Goal: Information Seeking & Learning: Check status

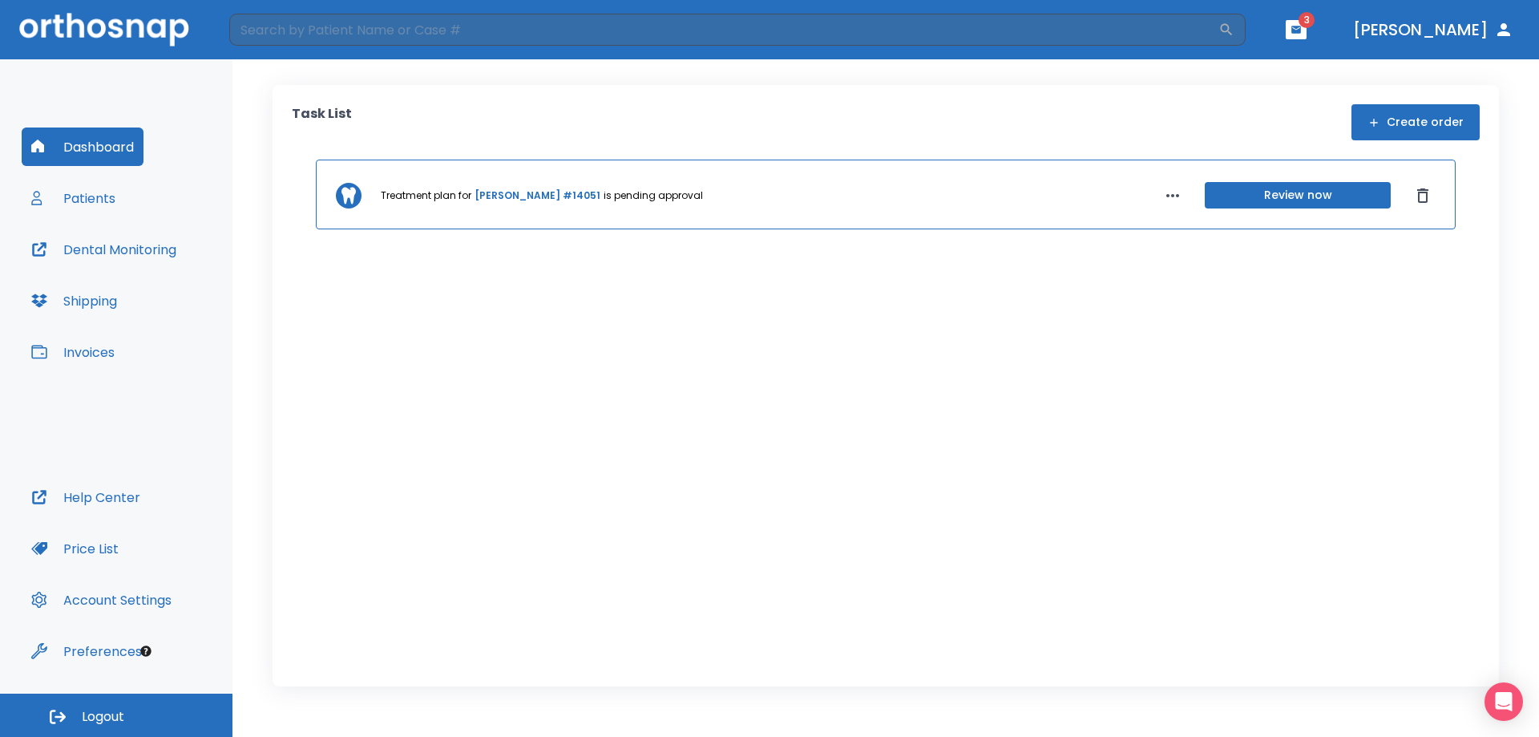
click at [83, 196] on button "Patients" at bounding box center [73, 198] width 103 height 38
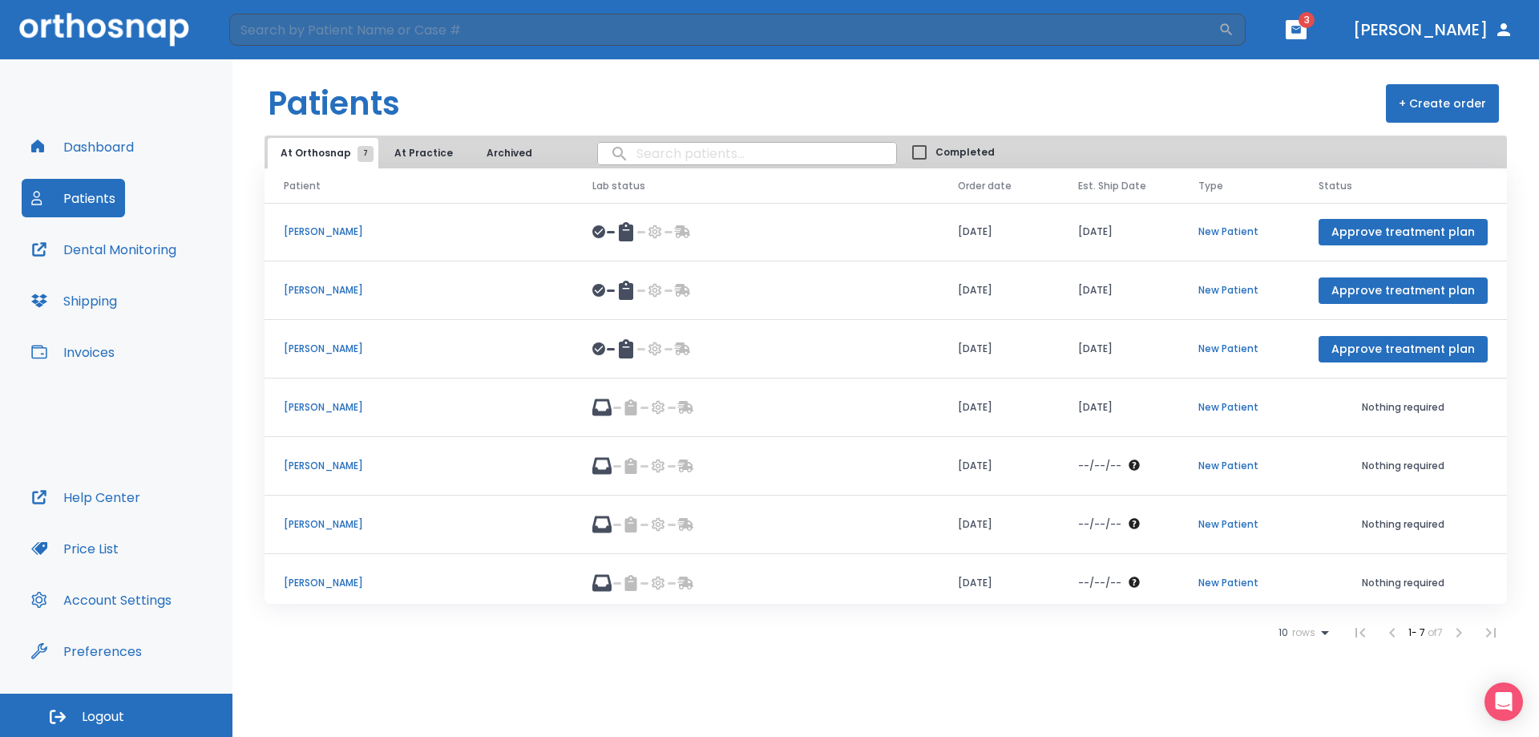
click at [317, 521] on p "[PERSON_NAME]" at bounding box center [419, 524] width 270 height 14
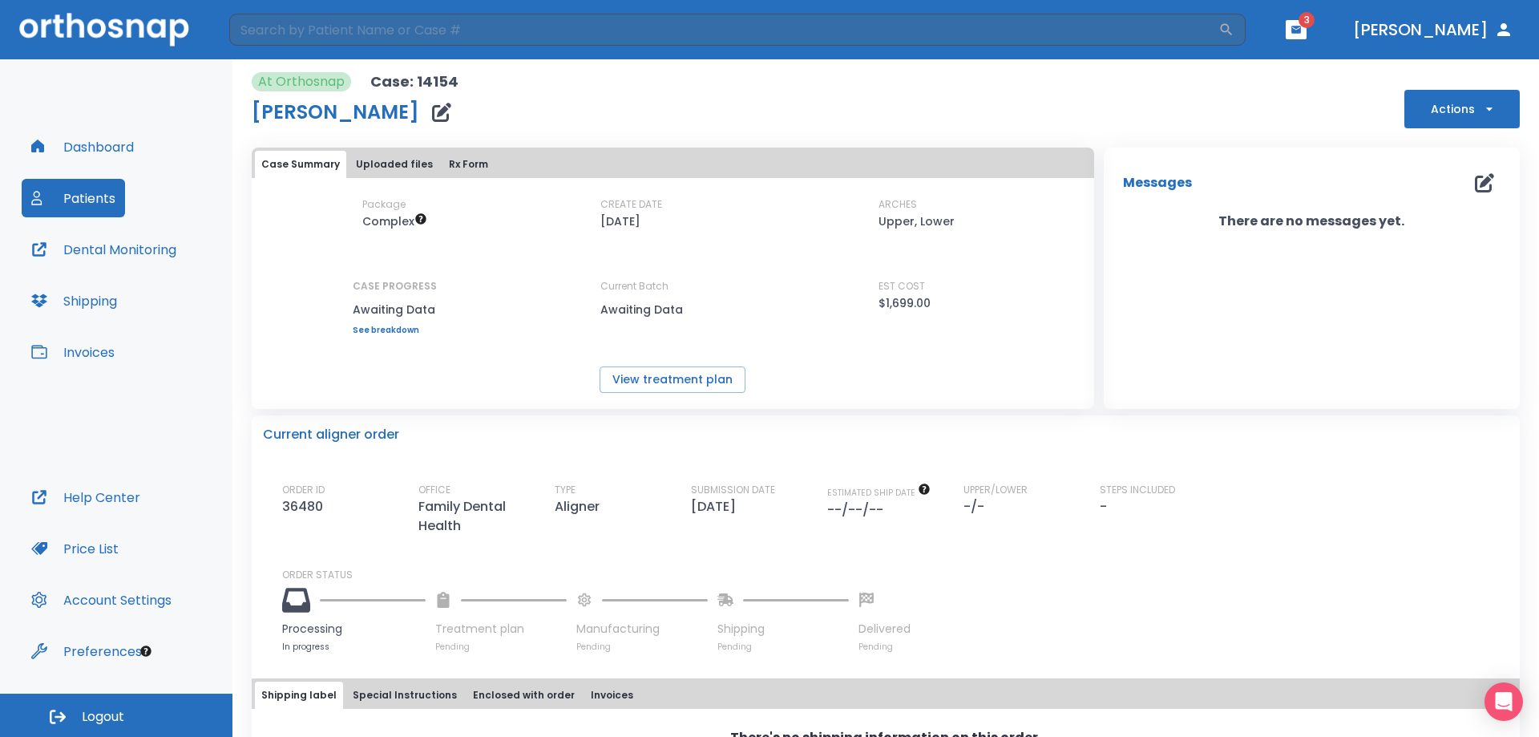
click at [402, 162] on button "Uploaded files" at bounding box center [395, 164] width 90 height 27
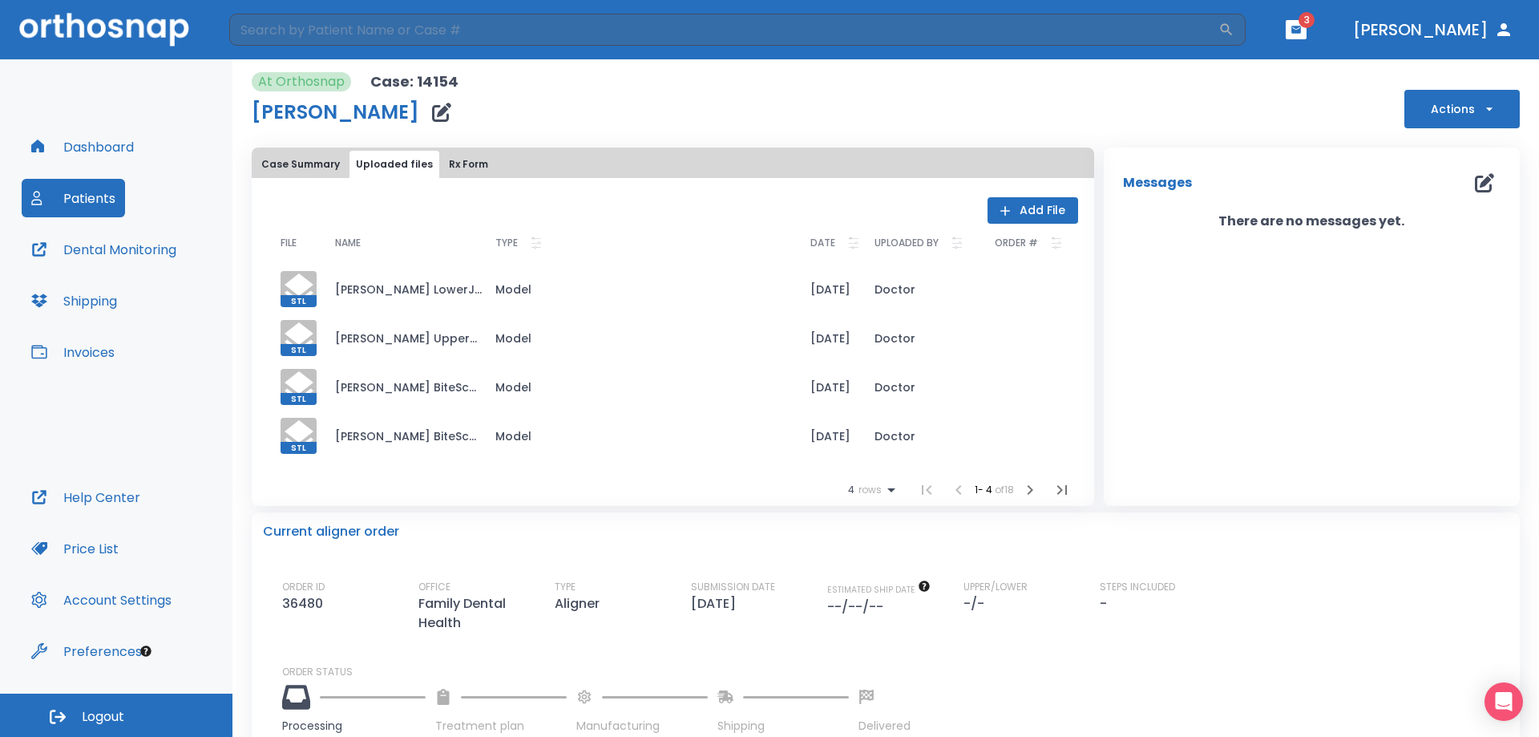
click at [299, 161] on button "Case Summary" at bounding box center [300, 164] width 91 height 27
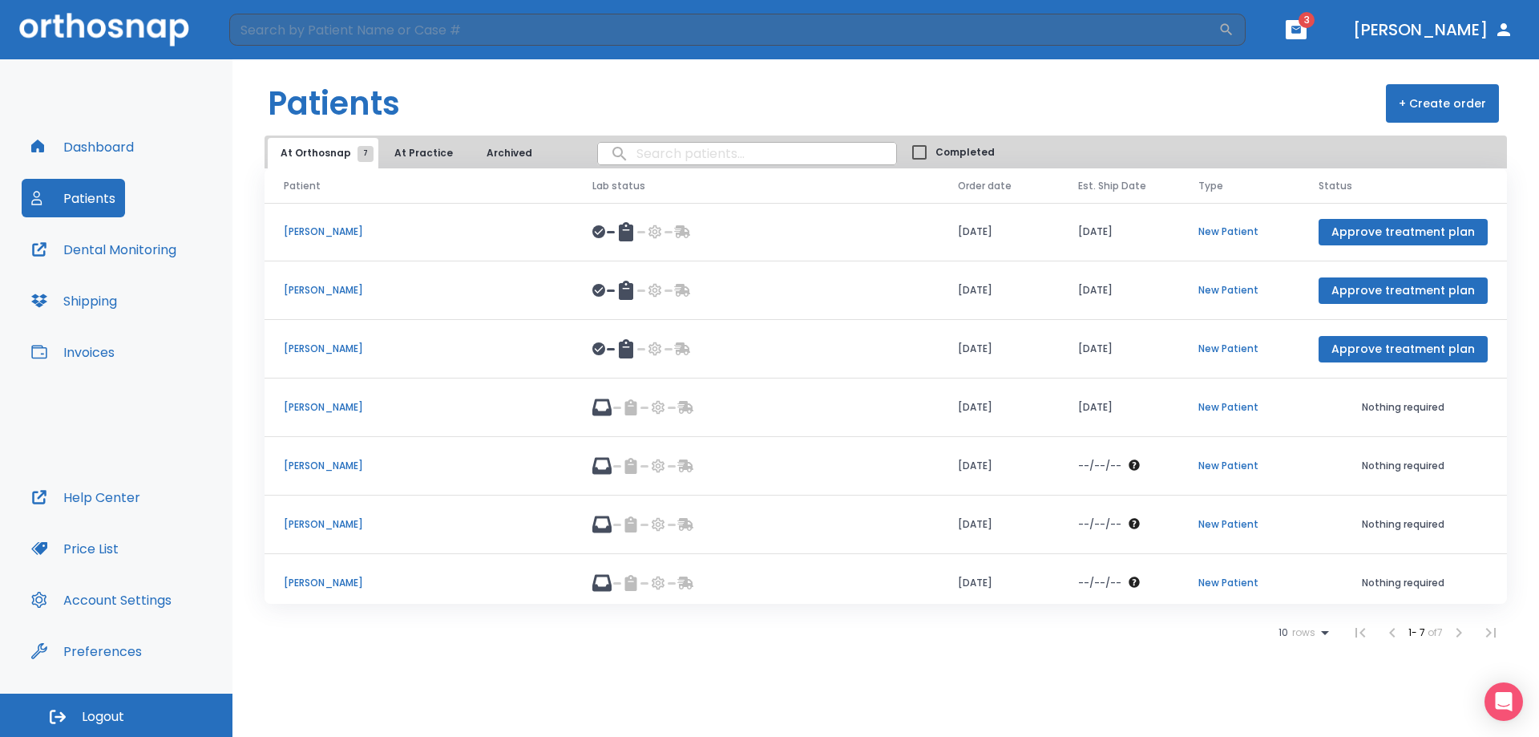
click at [343, 406] on p "[PERSON_NAME]" at bounding box center [419, 407] width 270 height 14
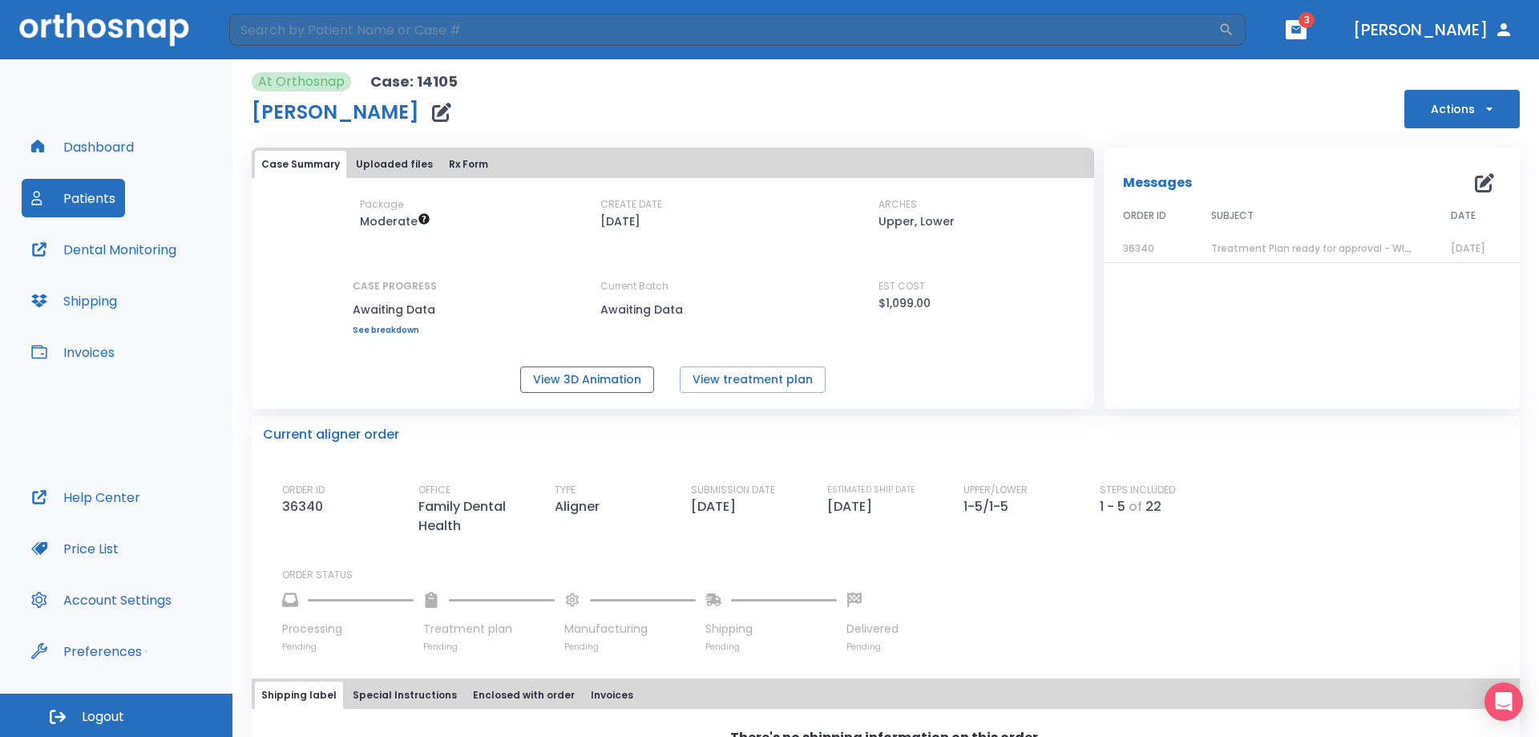
click at [629, 376] on button "View 3D Animation" at bounding box center [587, 379] width 134 height 26
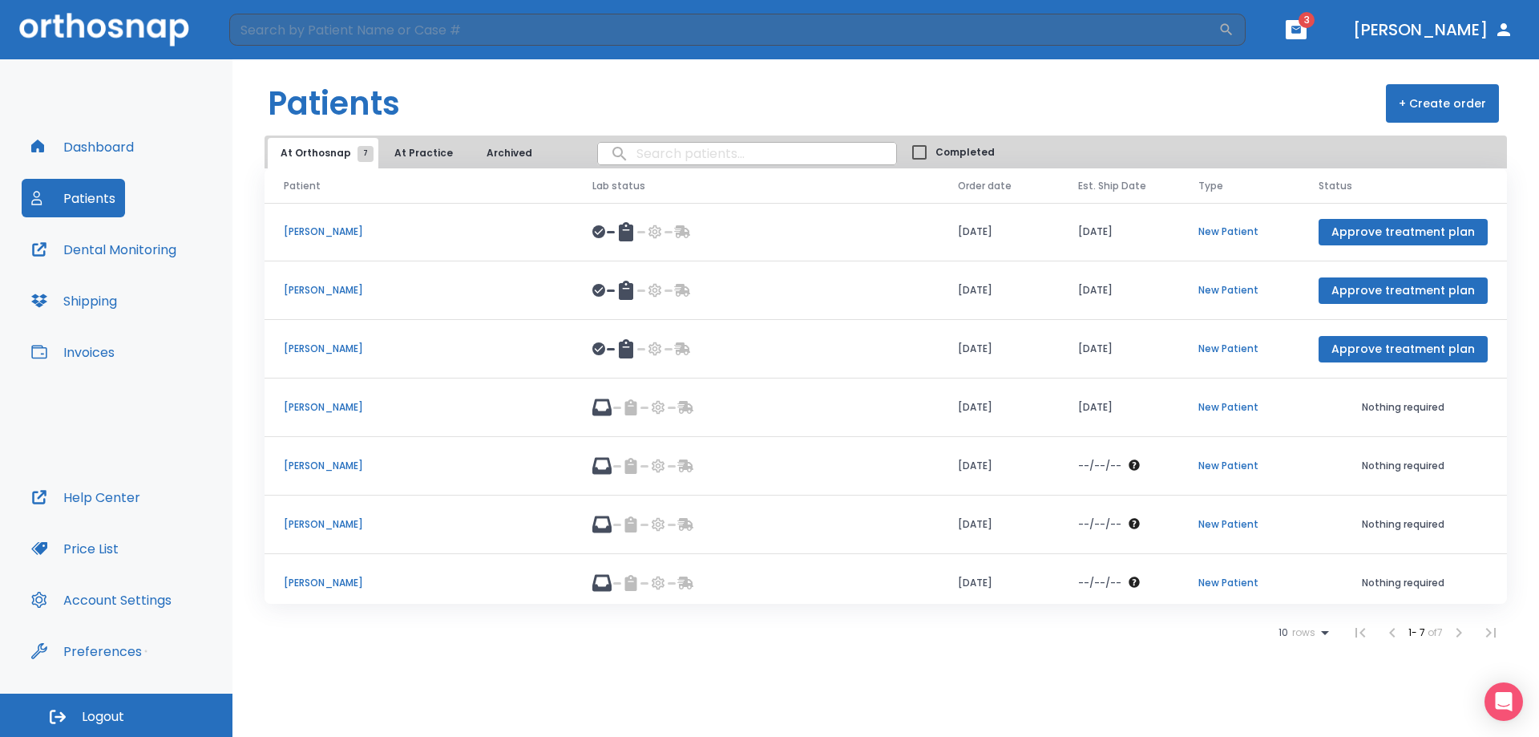
click at [329, 583] on p "[PERSON_NAME]" at bounding box center [419, 583] width 270 height 14
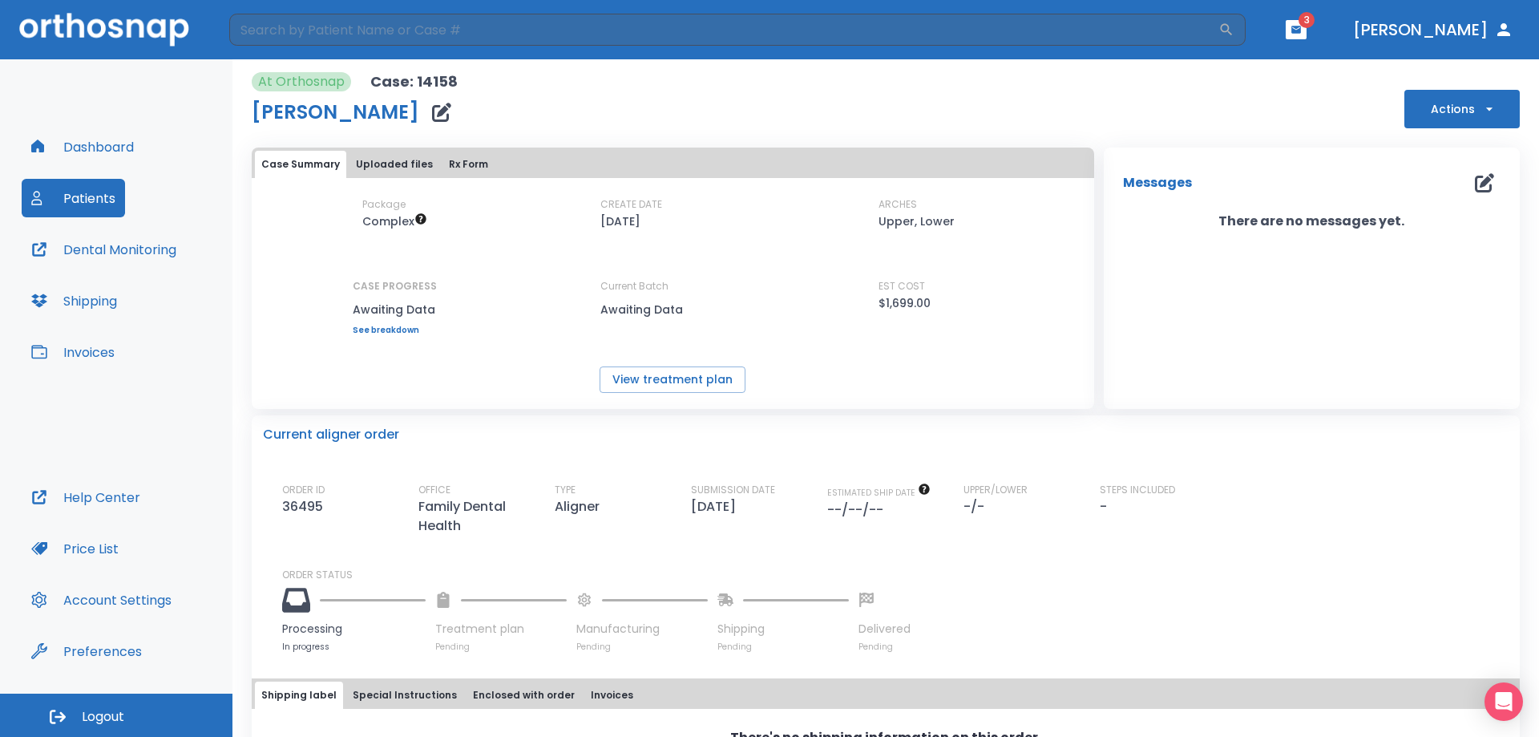
click at [447, 162] on button "Rx Form" at bounding box center [469, 164] width 52 height 27
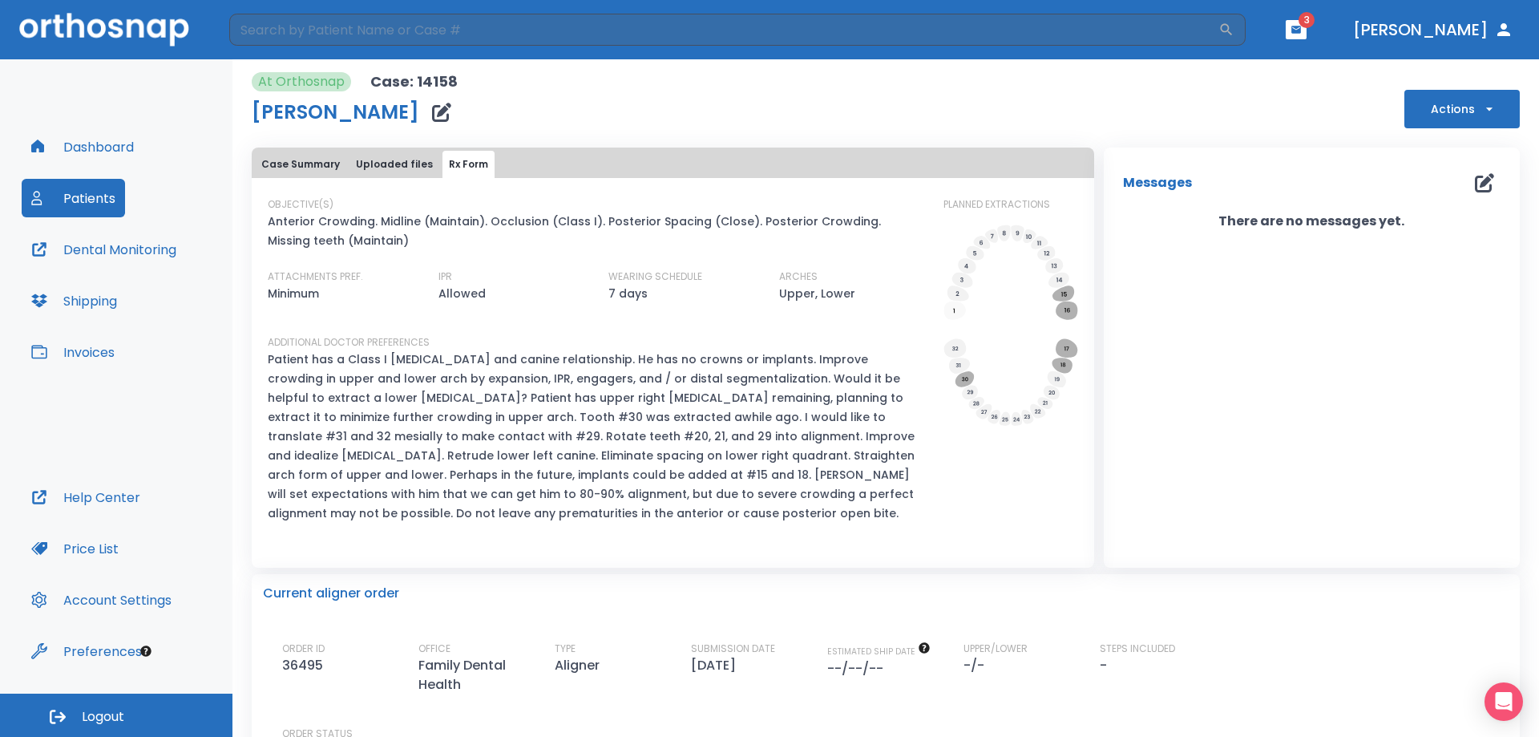
click at [394, 158] on button "Uploaded files" at bounding box center [395, 164] width 90 height 27
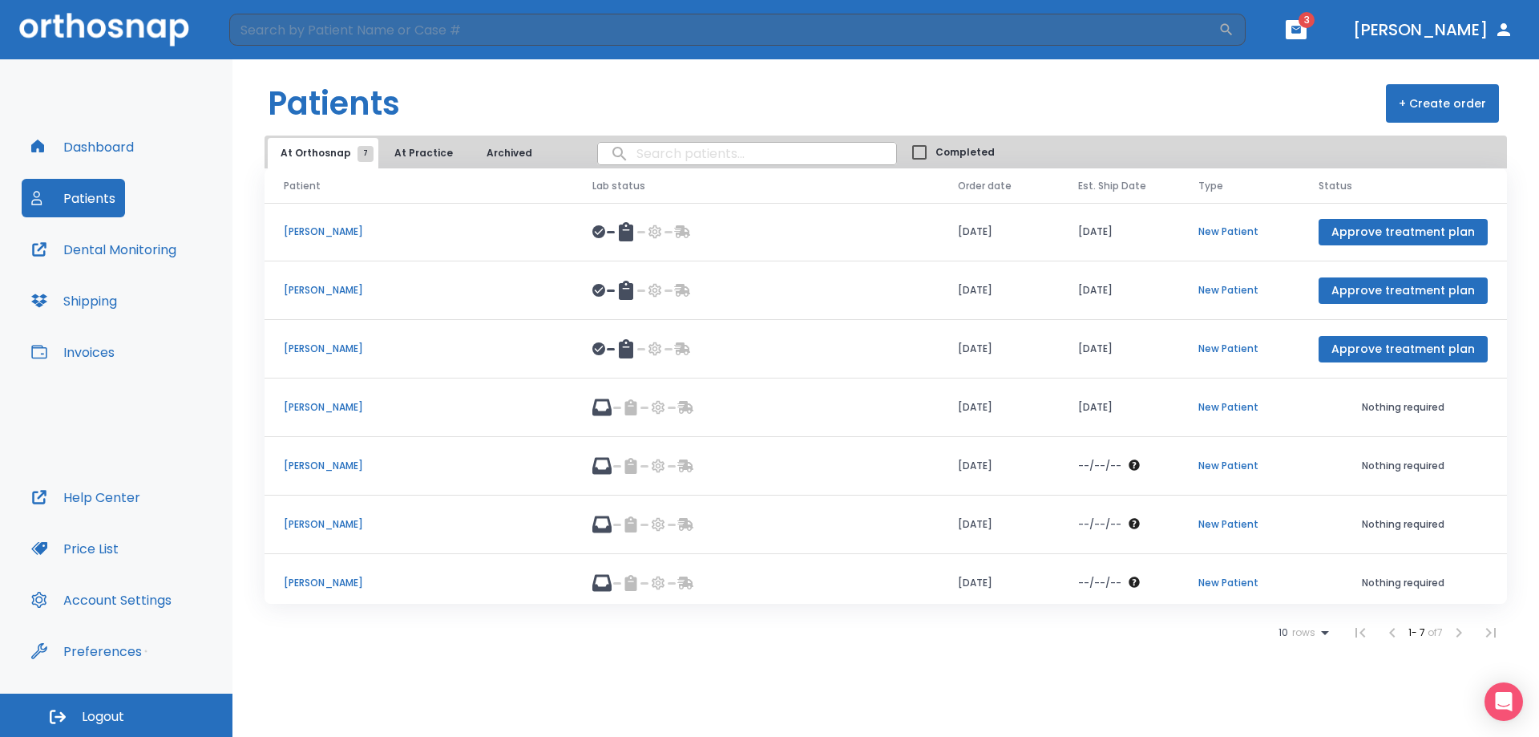
click at [337, 407] on p "[PERSON_NAME]" at bounding box center [419, 407] width 270 height 14
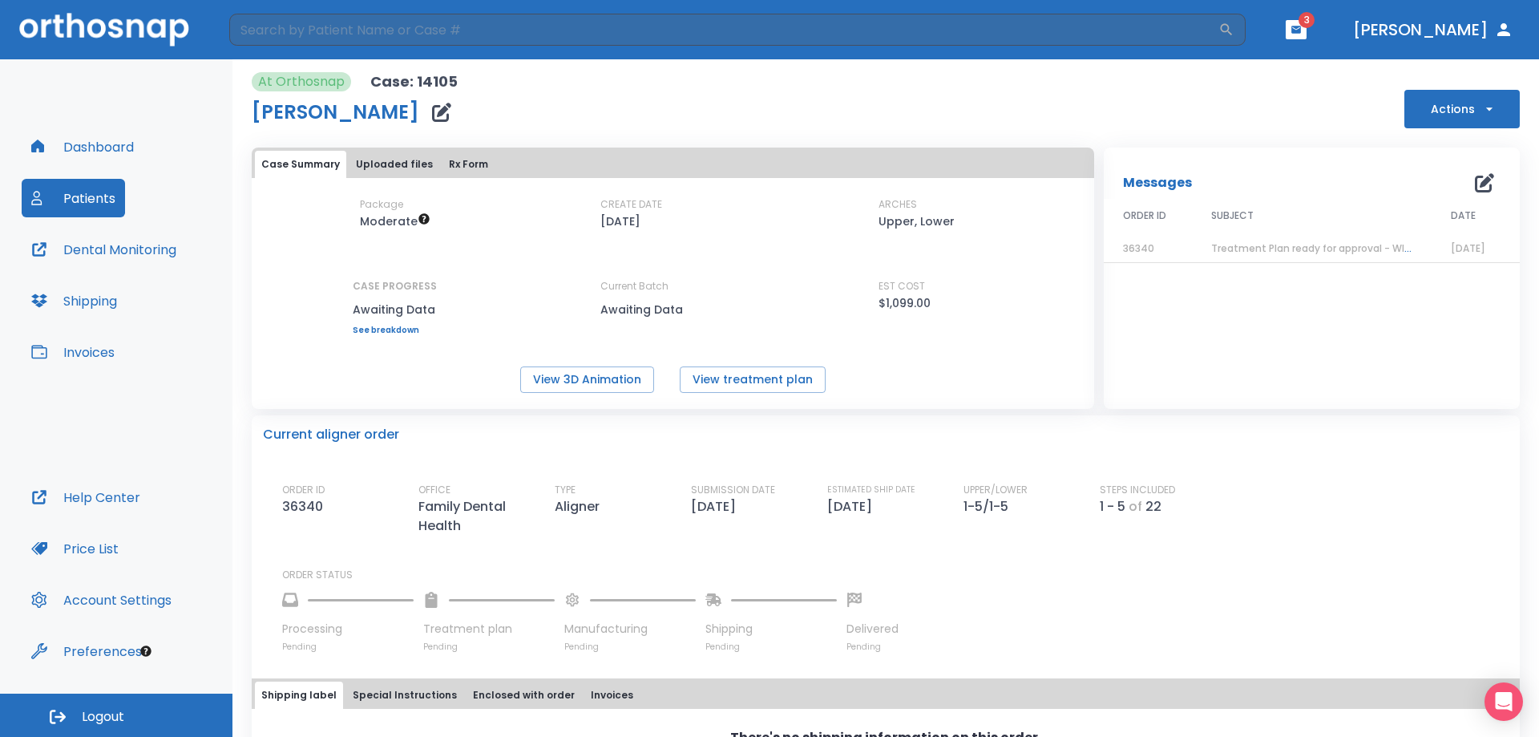
click at [87, 189] on button "Patients" at bounding box center [73, 198] width 103 height 38
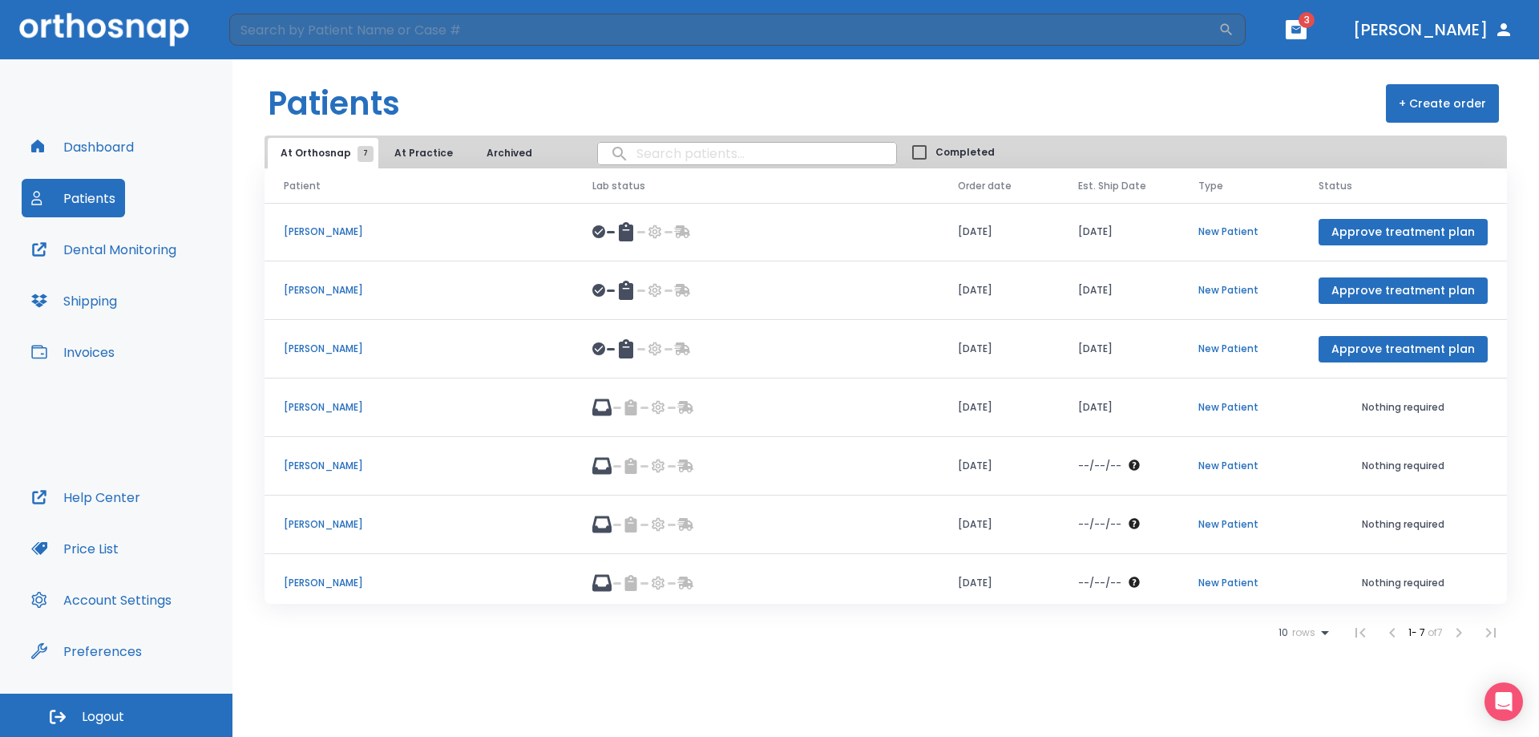
click at [333, 408] on p "[PERSON_NAME]" at bounding box center [419, 407] width 270 height 14
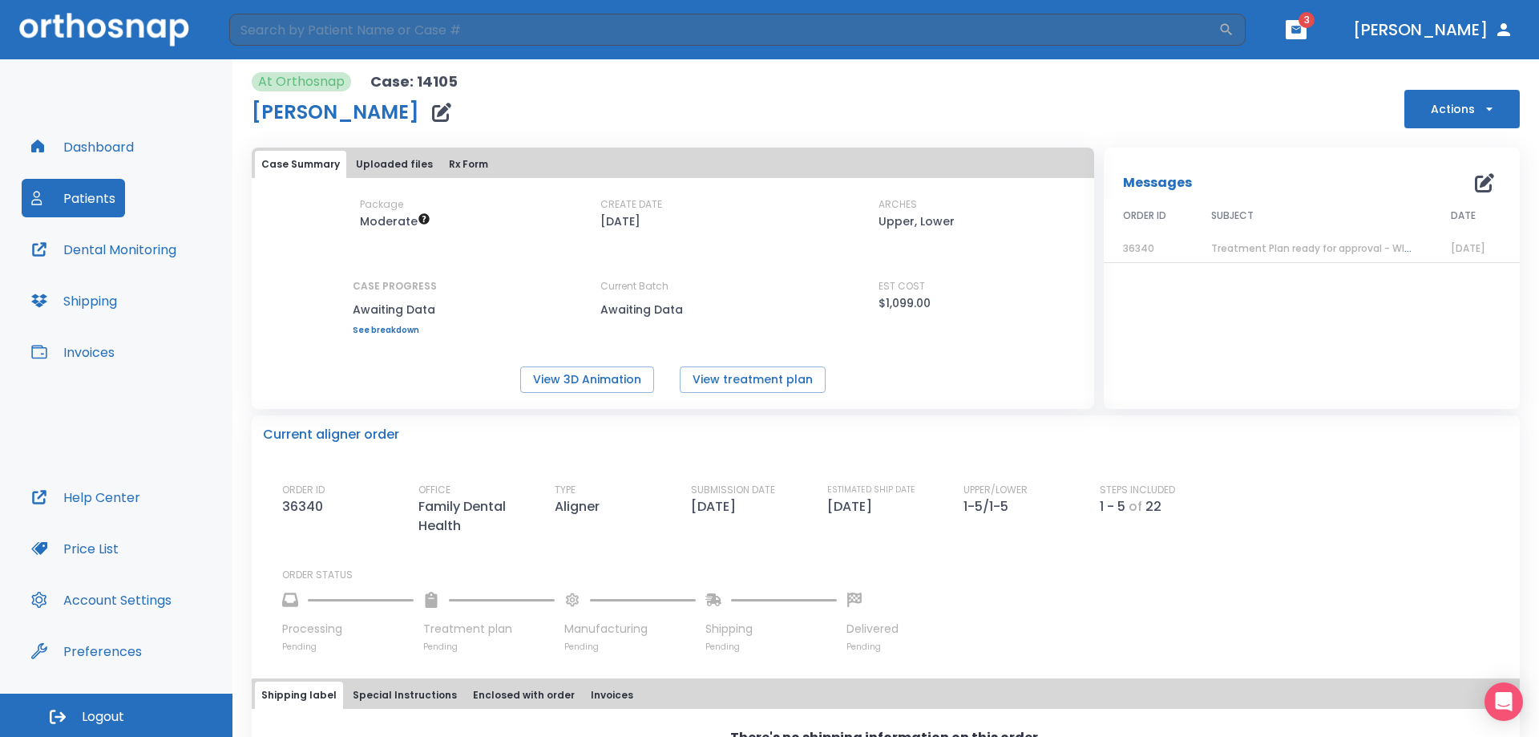
click at [632, 401] on div "Case Summary Uploaded files Rx Form Package Moderate CREATE DATE [DATE] ARCHES …" at bounding box center [673, 278] width 843 height 261
click at [713, 382] on button "View treatment plan" at bounding box center [753, 379] width 146 height 26
click at [92, 196] on button "Patients" at bounding box center [73, 198] width 103 height 38
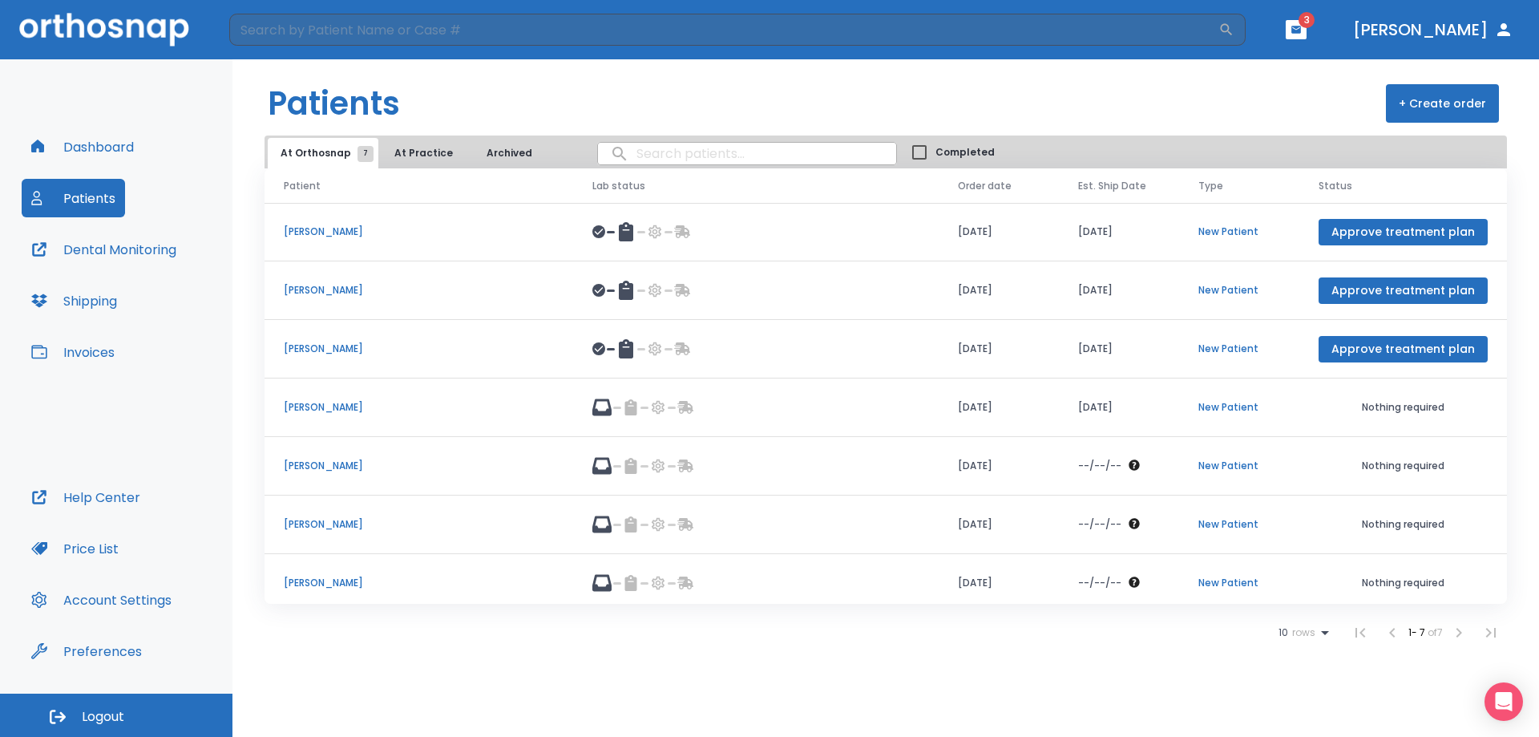
click at [422, 642] on div "10 rows 1 - 7 of 7" at bounding box center [886, 632] width 1243 height 32
